Goal: Navigation & Orientation: Find specific page/section

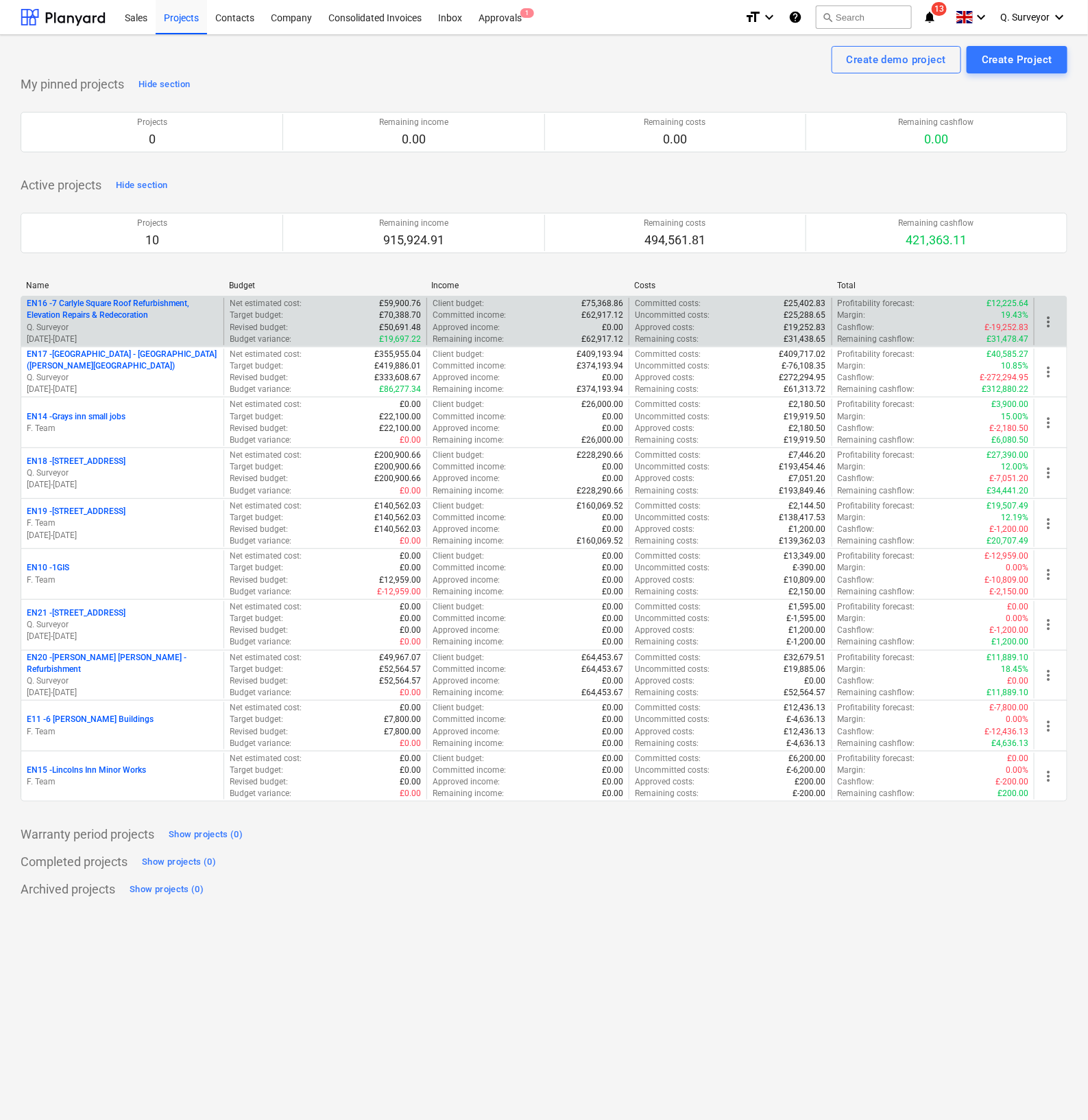
click at [104, 316] on p "EN16 - 7 Carlyle Square Roof Refurbishment, Elevation Repairs & Redecoration" at bounding box center [122, 309] width 191 height 23
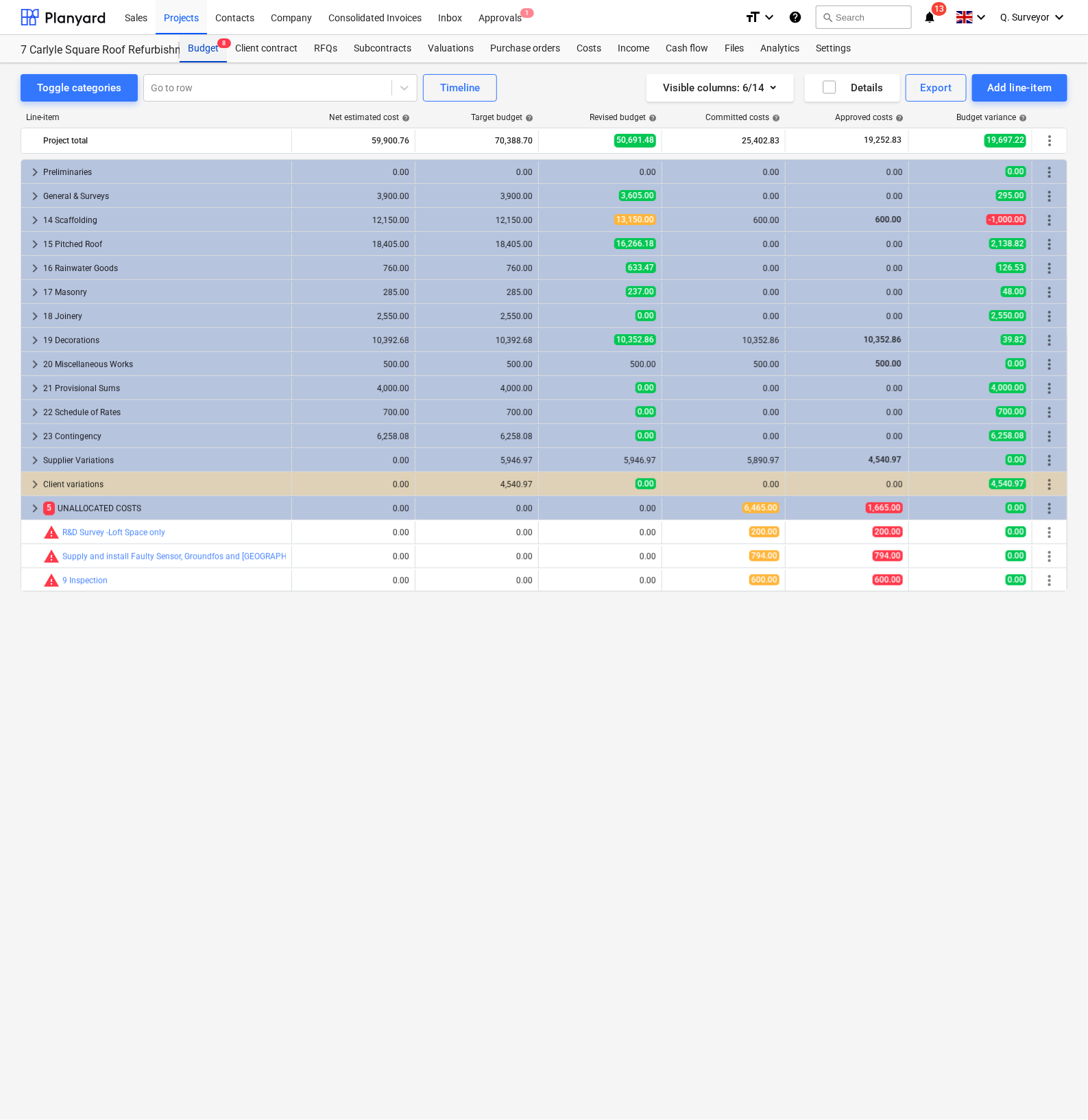
click at [195, 48] on div "Budget 8" at bounding box center [204, 48] width 48 height 27
click at [173, 15] on div "Projects" at bounding box center [181, 17] width 52 height 35
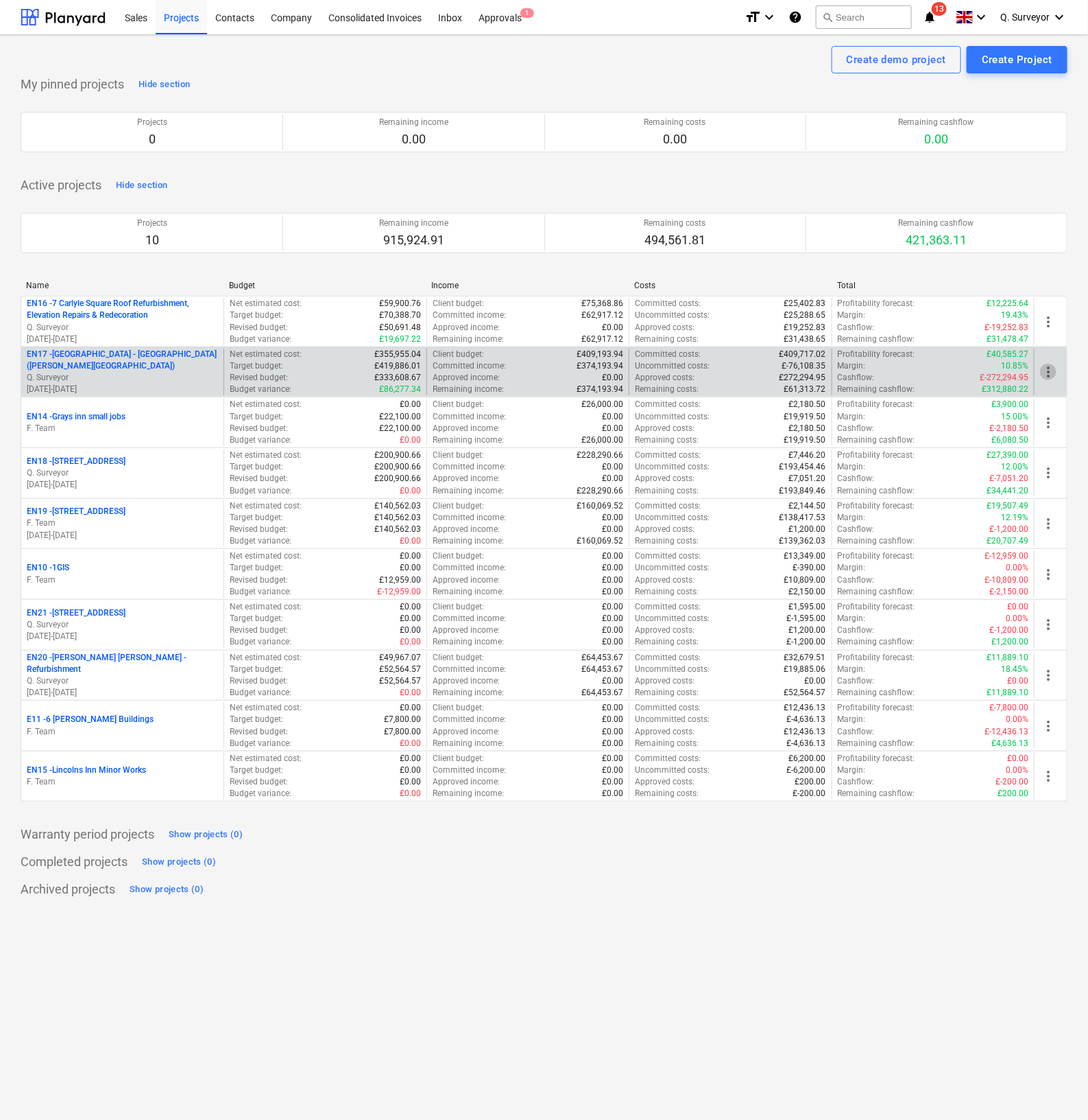
click at [1052, 369] on span "more_vert" at bounding box center [1049, 372] width 17 height 17
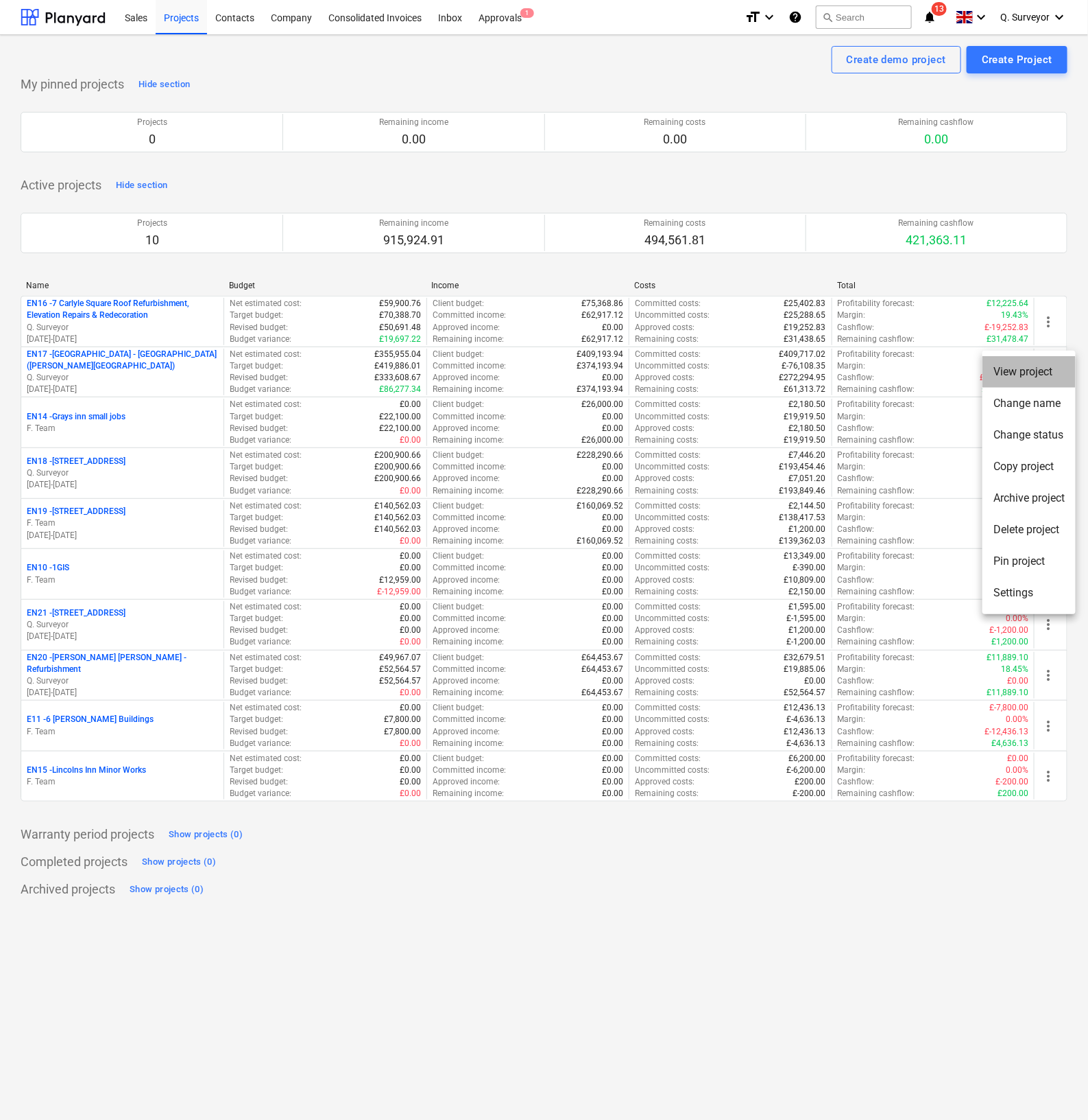
click at [1046, 373] on li "View project" at bounding box center [1029, 372] width 93 height 31
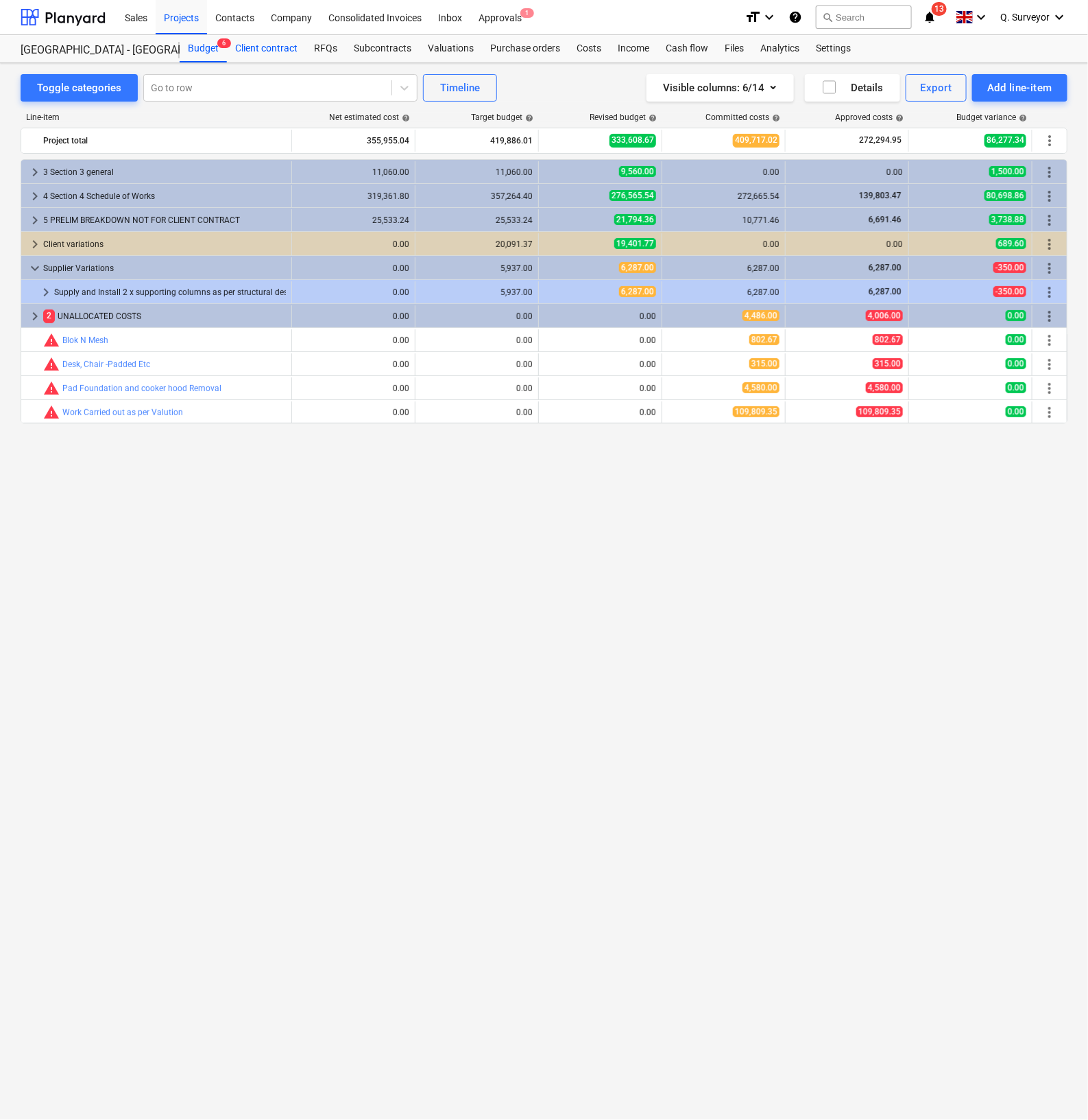
click at [292, 53] on div "Client contract" at bounding box center [266, 48] width 79 height 27
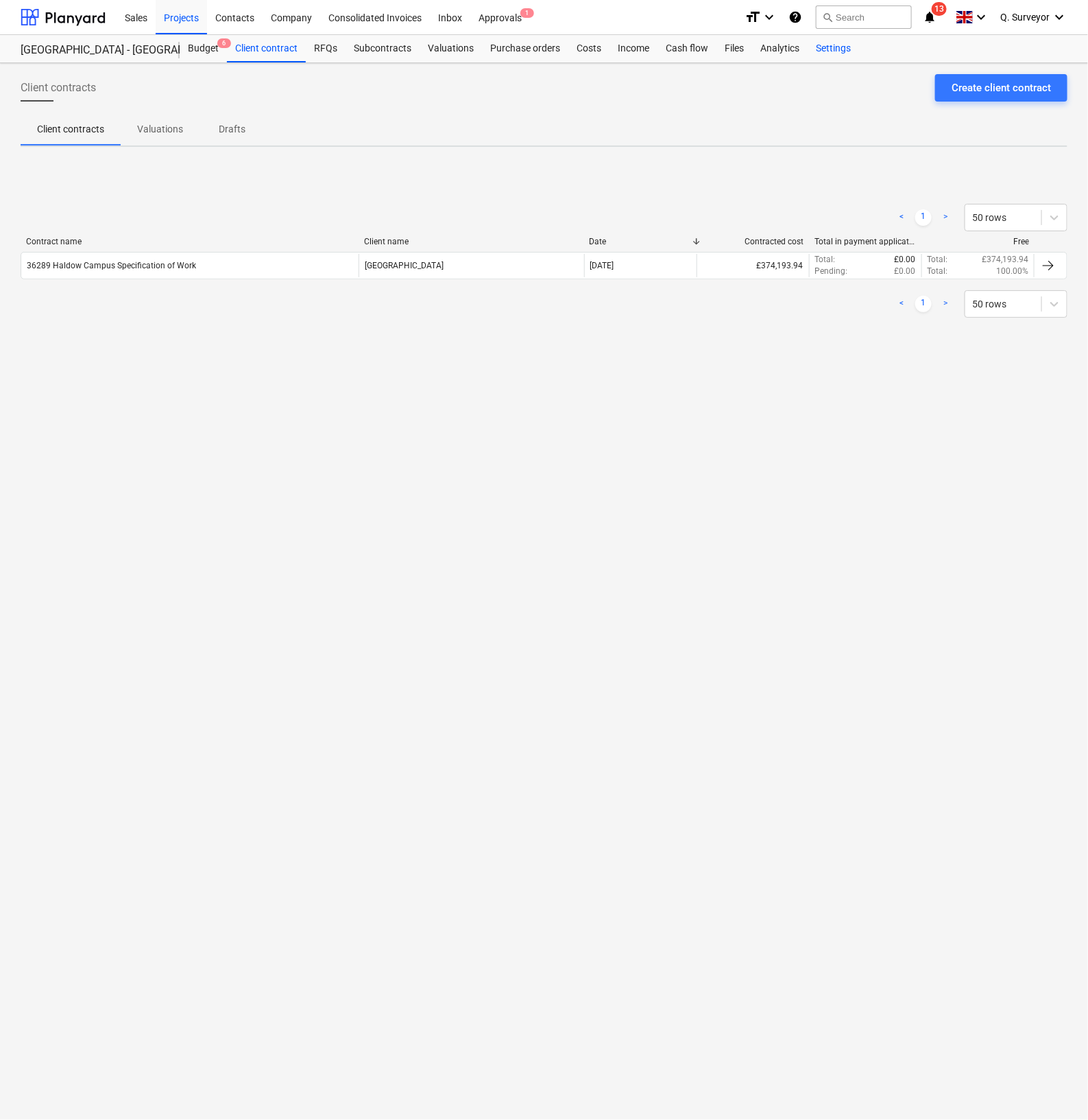
click at [840, 52] on div "Settings" at bounding box center [834, 48] width 52 height 27
